Goal: Information Seeking & Learning: Learn about a topic

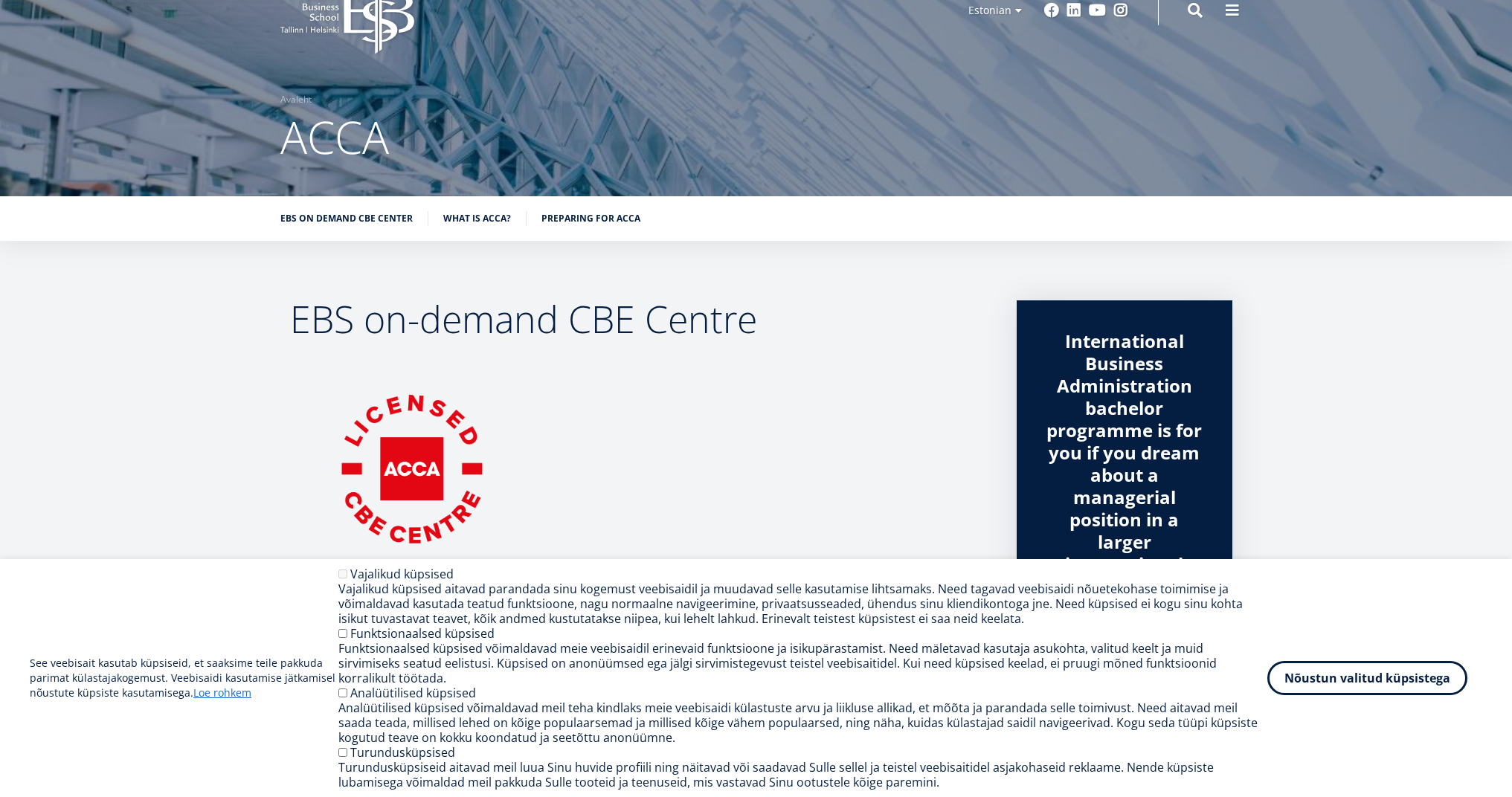
scroll to position [176, 0]
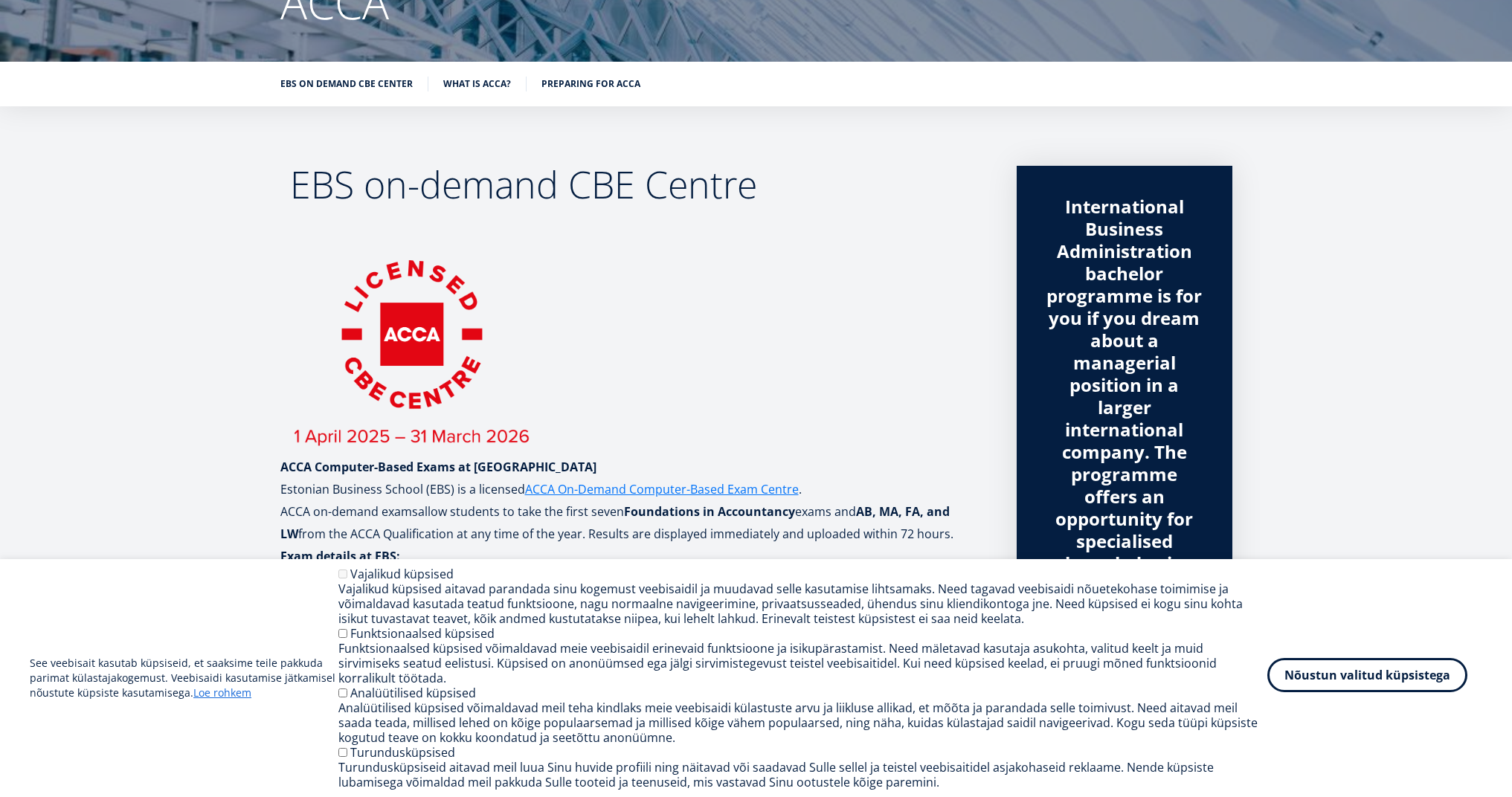
click at [1357, 686] on button "Nõustun valitud küpsistega" at bounding box center [1366, 674] width 200 height 34
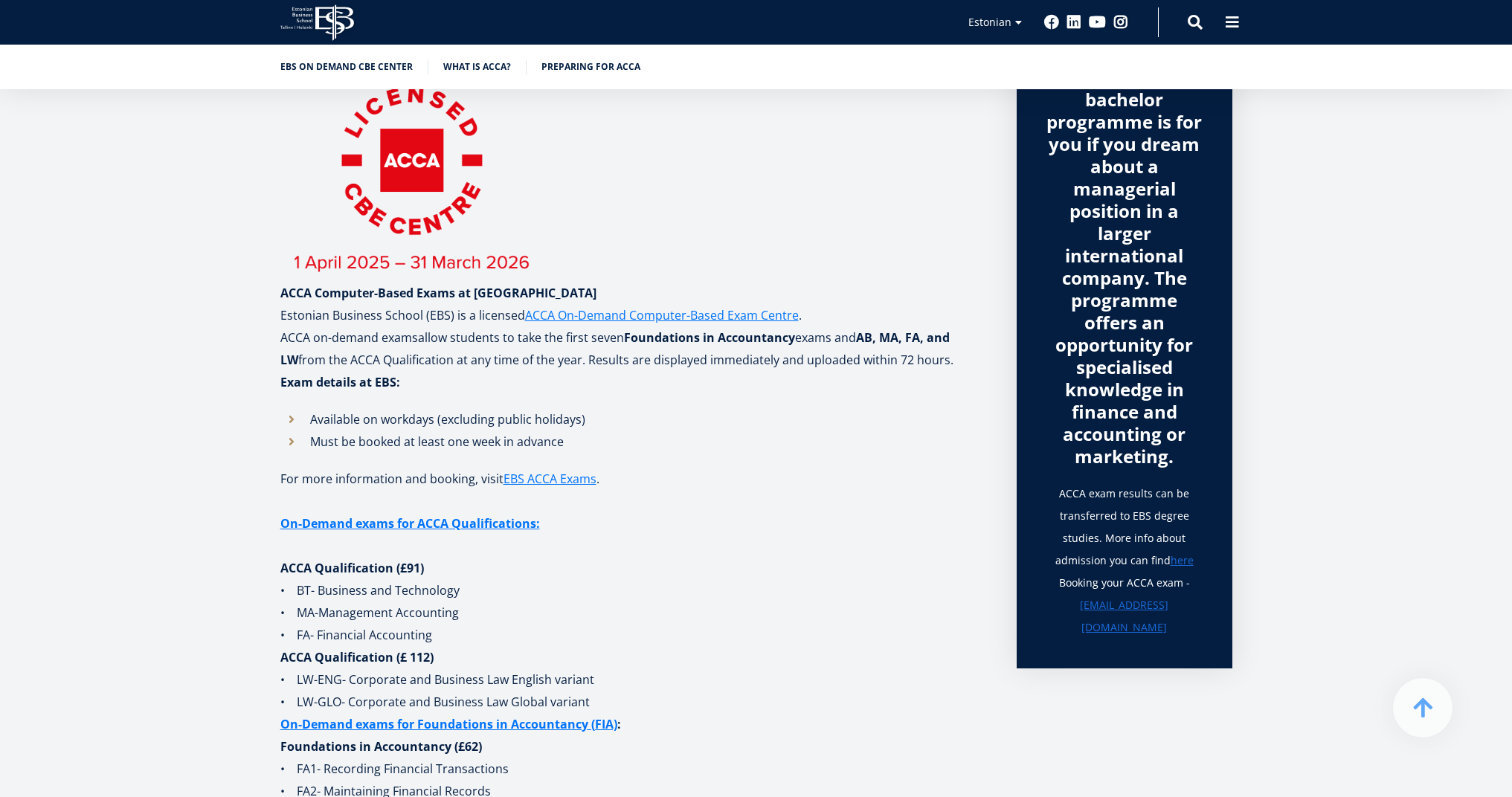
scroll to position [389, 0]
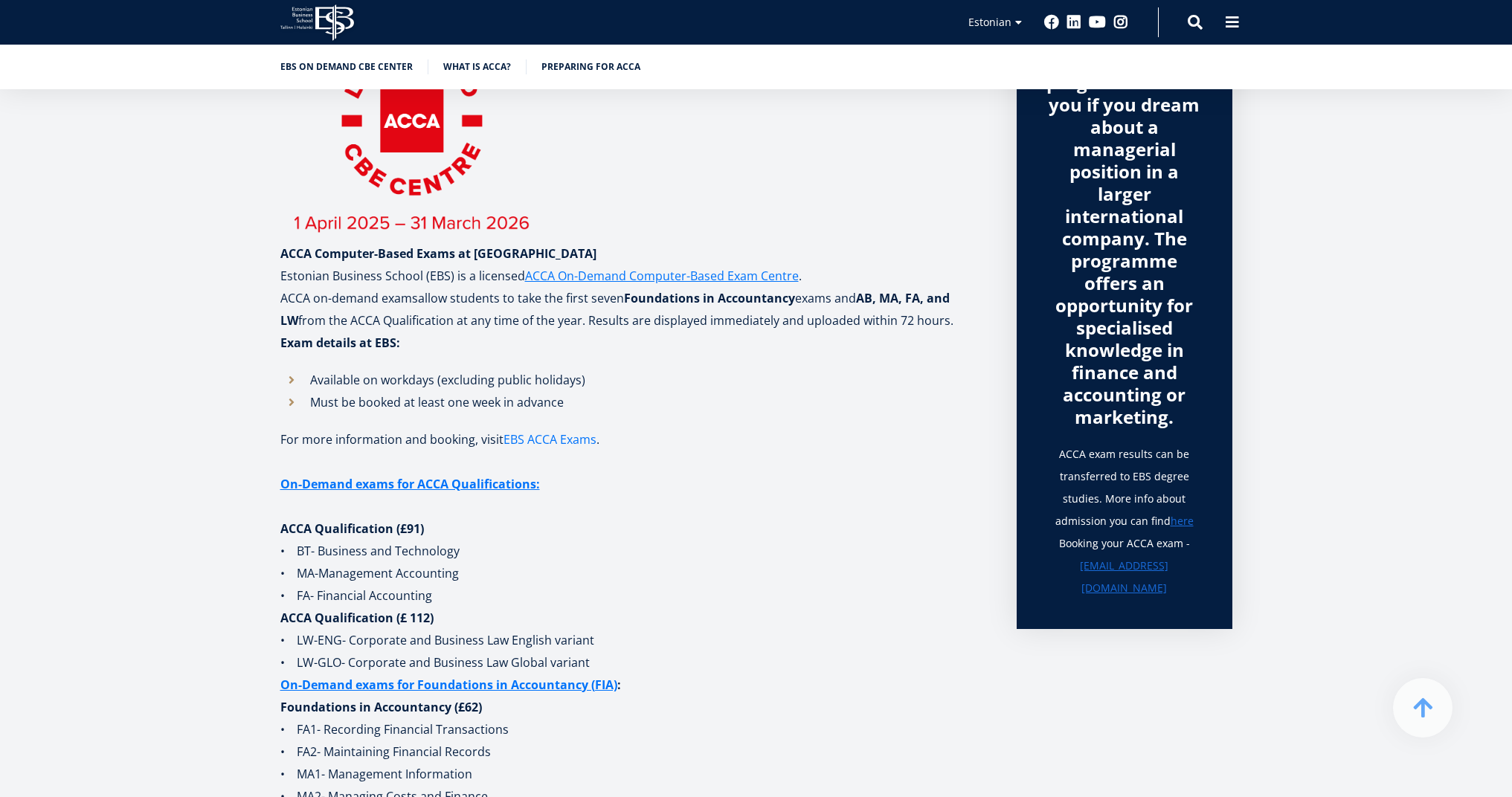
click at [557, 444] on link "EBS ACCA Exams" at bounding box center [549, 439] width 93 height 22
click at [1182, 519] on link "here" at bounding box center [1182, 521] width 23 height 22
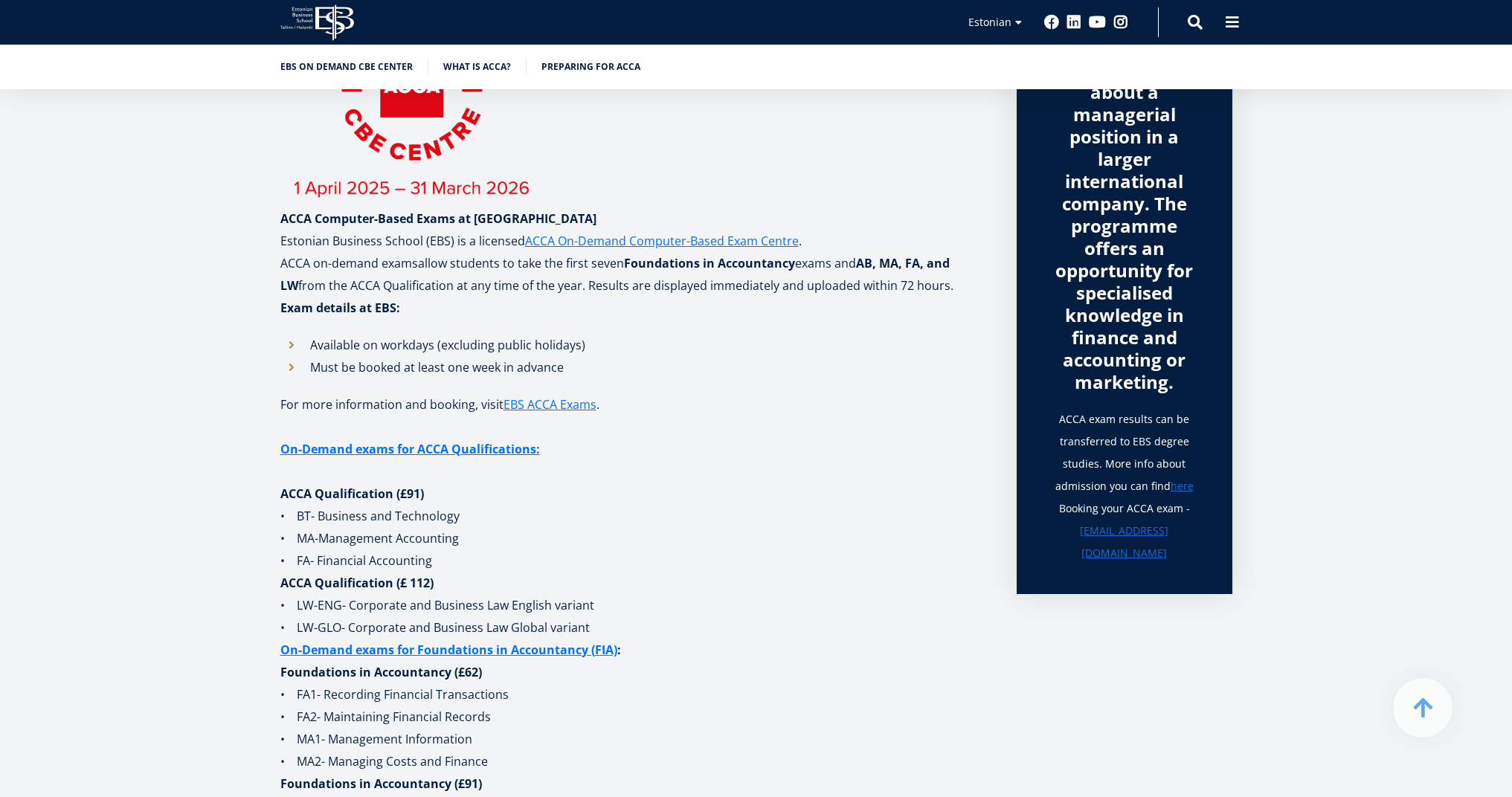
scroll to position [427, 0]
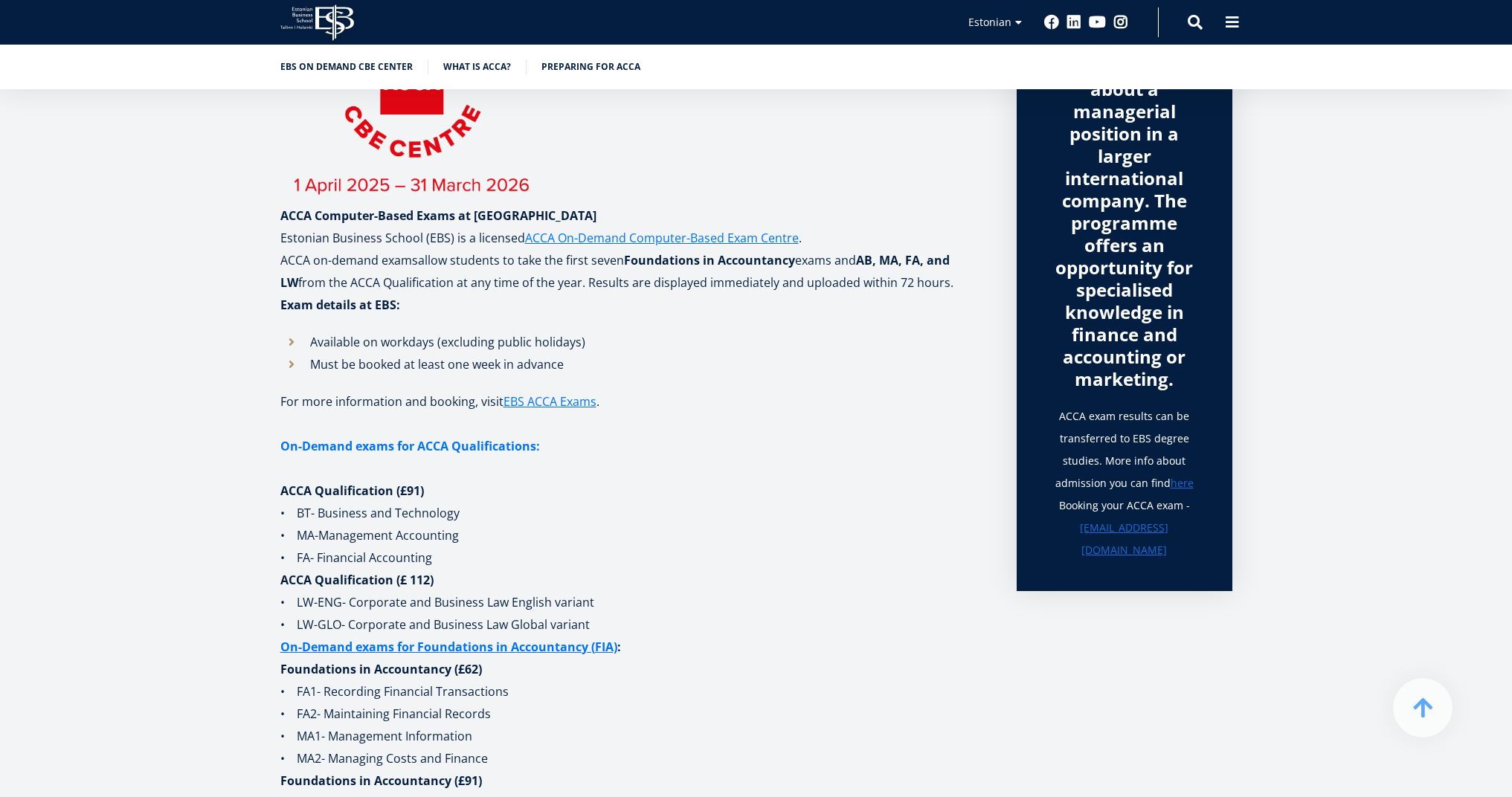
click at [492, 450] on link "On-Demand exams for ACCA Qualifications:" at bounding box center [410, 445] width 260 height 22
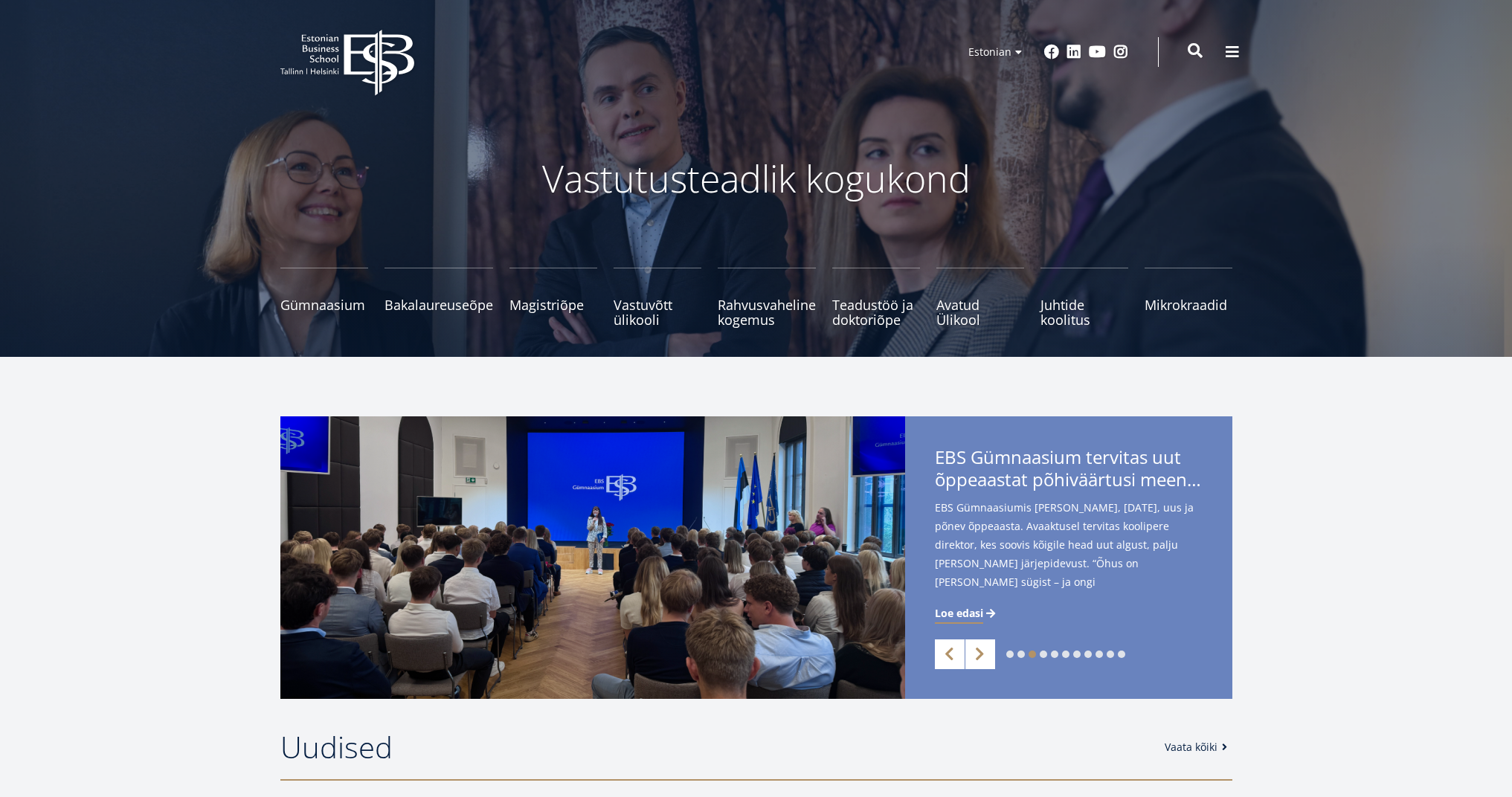
click at [1196, 56] on span at bounding box center [1195, 51] width 15 height 15
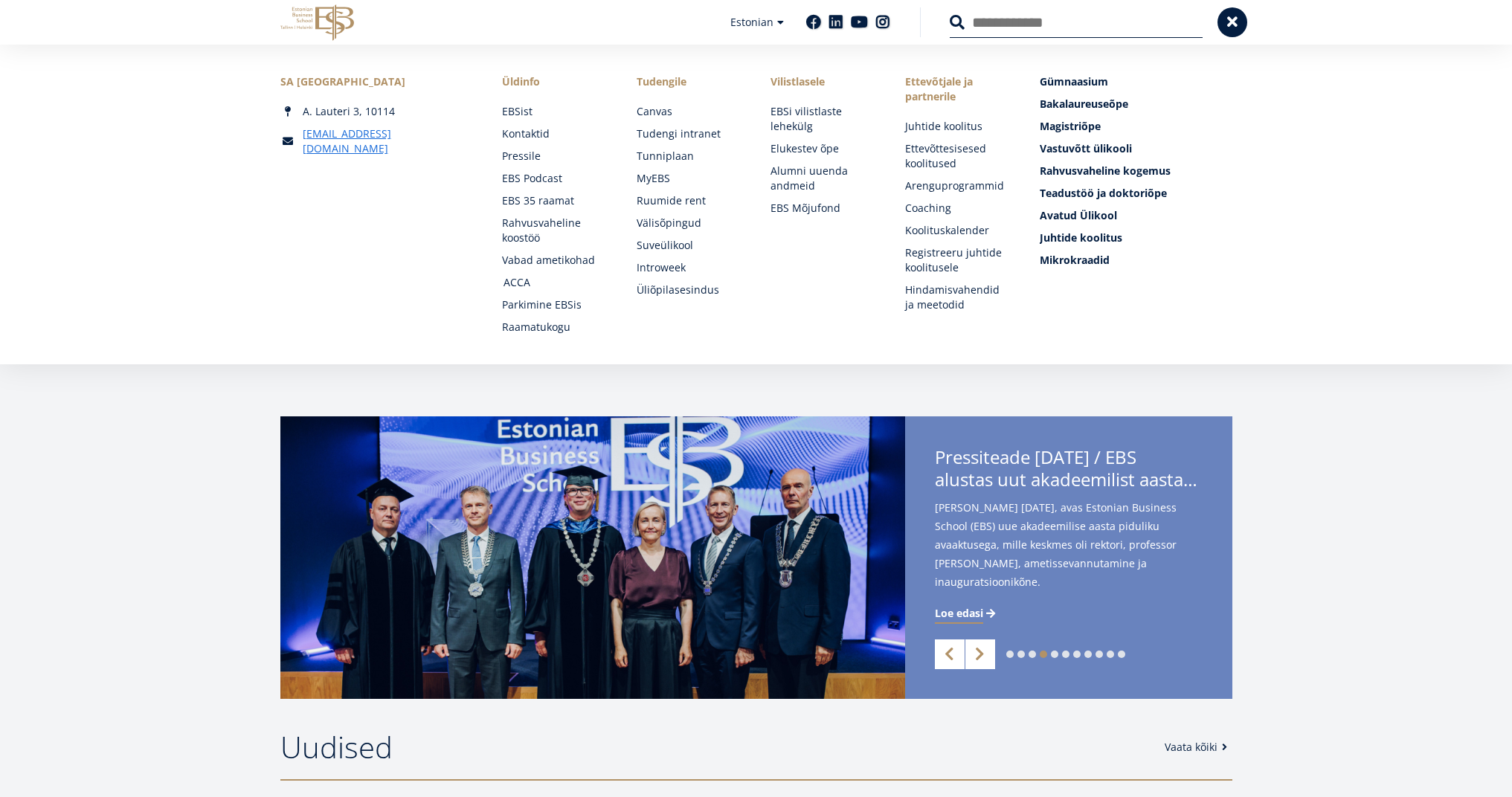
click at [527, 279] on link "ACCA" at bounding box center [556, 282] width 105 height 15
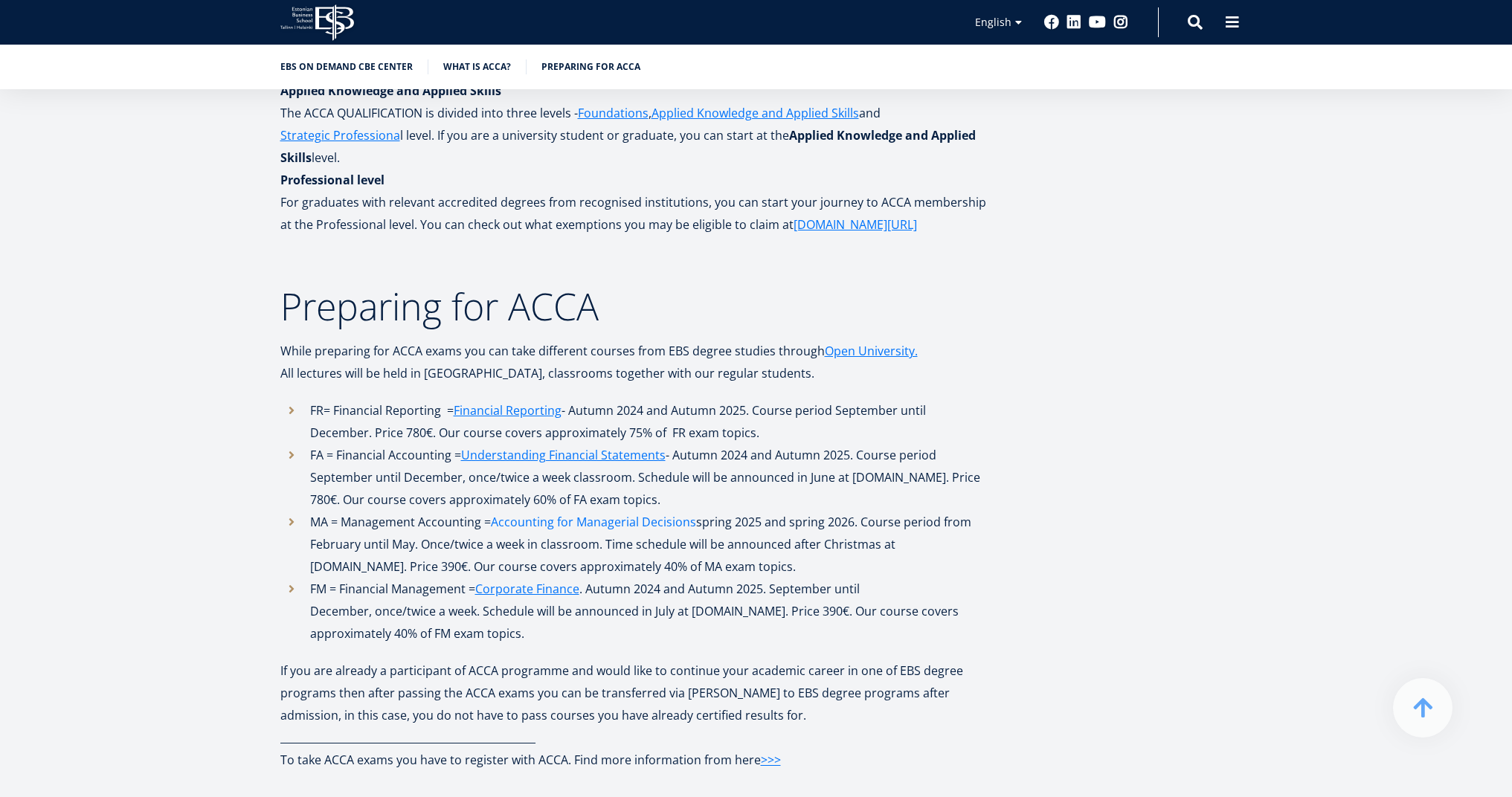
scroll to position [2432, 0]
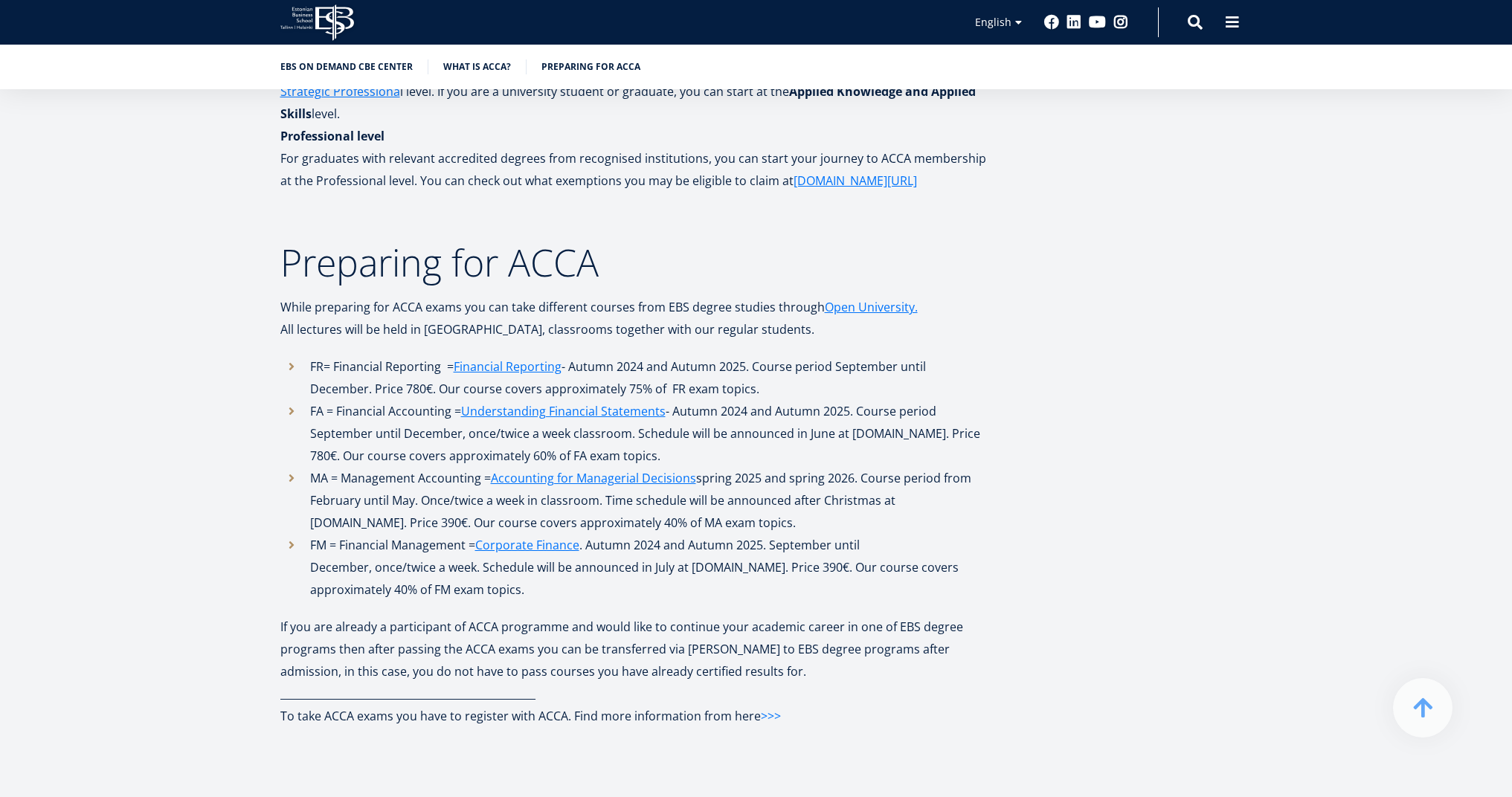
click at [767, 712] on link ">>>" at bounding box center [771, 715] width 20 height 22
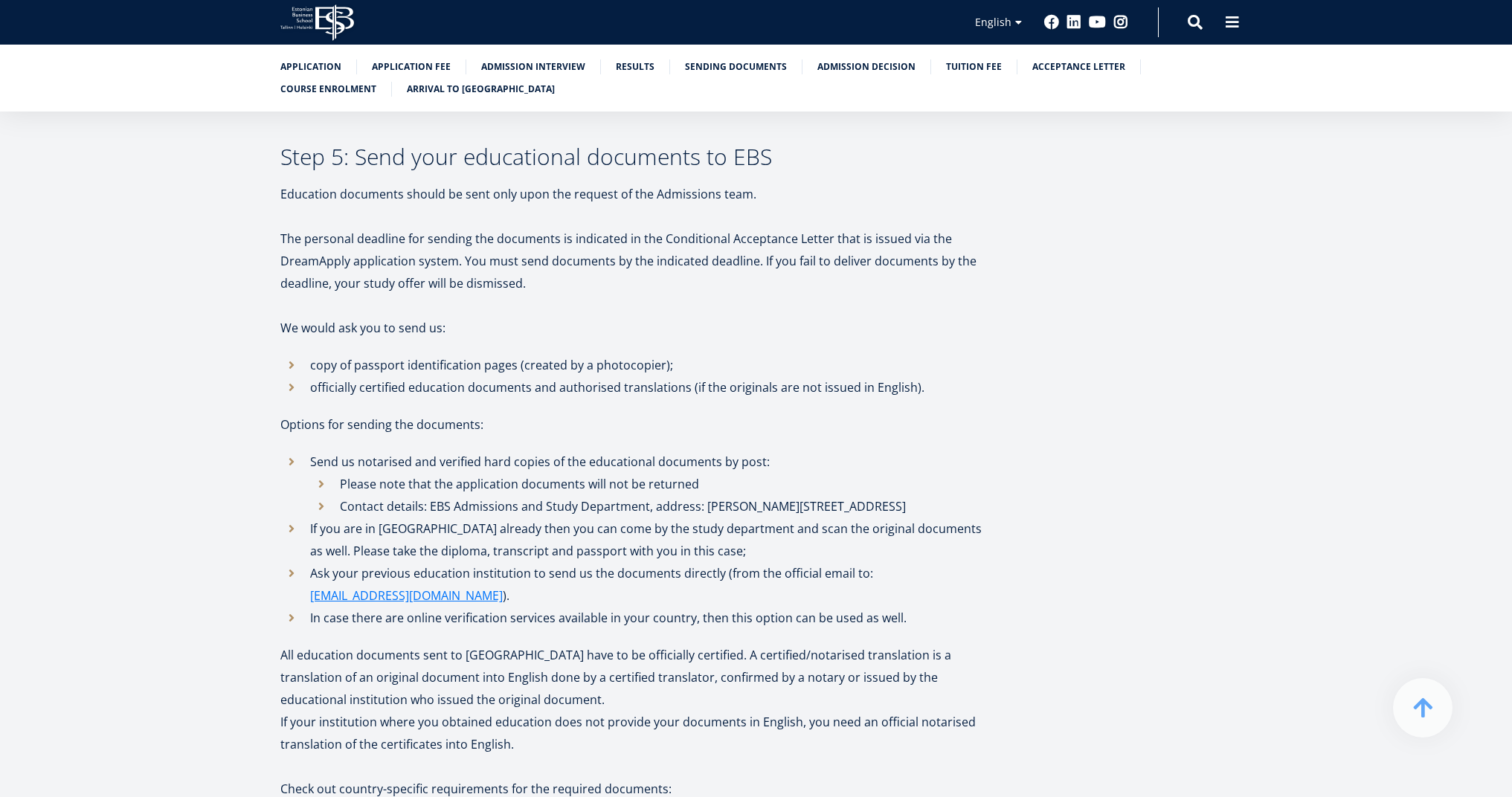
scroll to position [2848, 0]
